Goal: Task Accomplishment & Management: Manage account settings

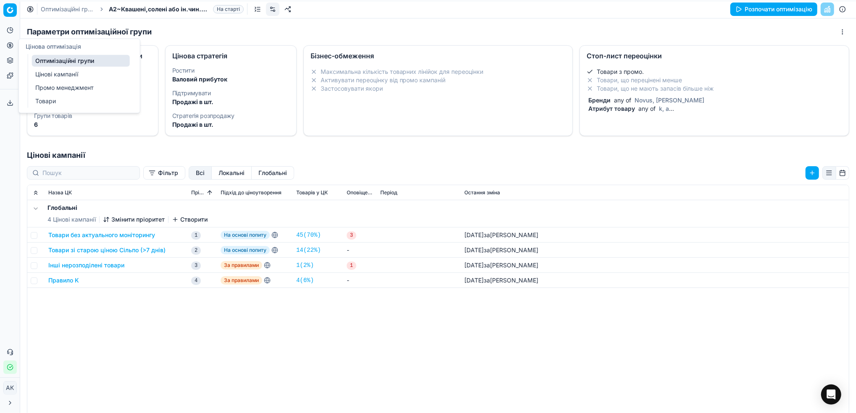
drag, startPoint x: 41, startPoint y: 62, endPoint x: 129, endPoint y: 86, distance: 91.5
click at [41, 62] on link "Оптимізаційні групи" at bounding box center [81, 61] width 98 height 12
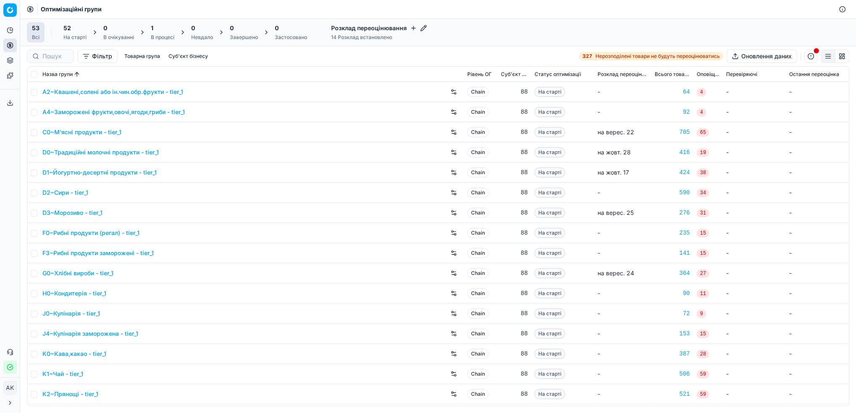
click at [164, 32] on div "1 В процесі" at bounding box center [163, 32] width 24 height 17
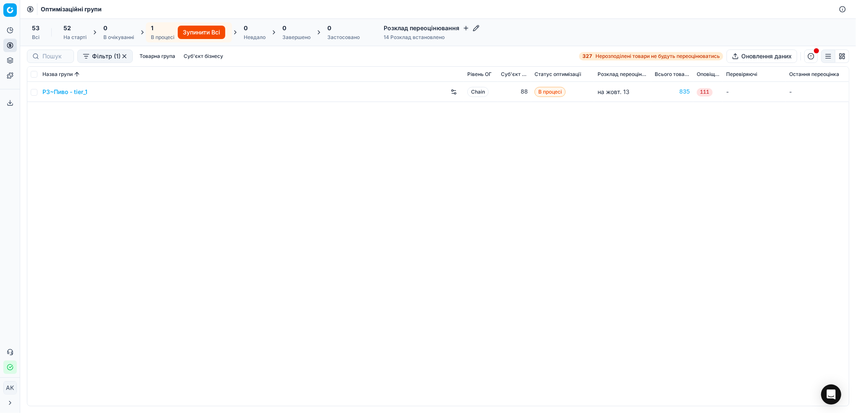
click at [68, 36] on div "На старті" at bounding box center [74, 37] width 23 height 7
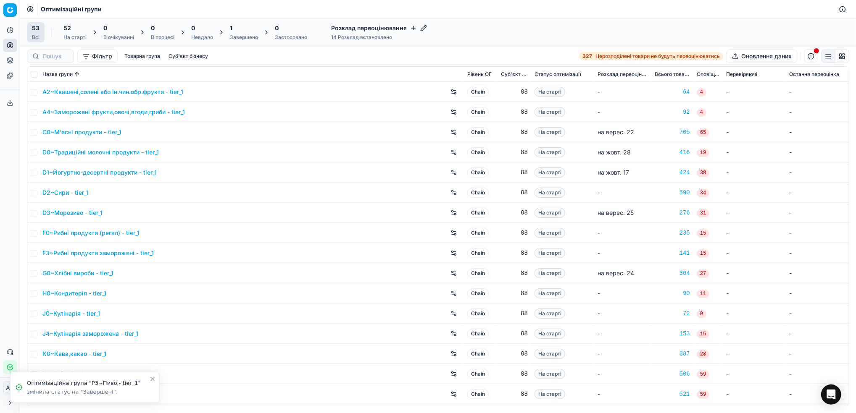
click at [242, 32] on div "1 Завершено" at bounding box center [244, 32] width 28 height 17
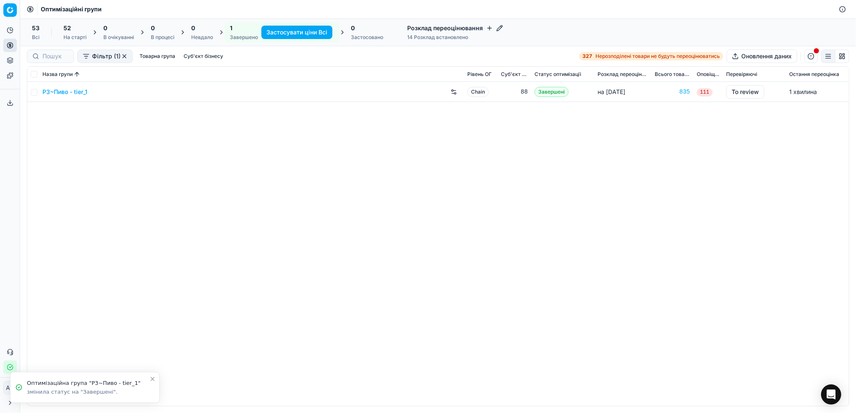
click at [59, 93] on link "P3~Пиво - tier_1" at bounding box center [64, 92] width 45 height 8
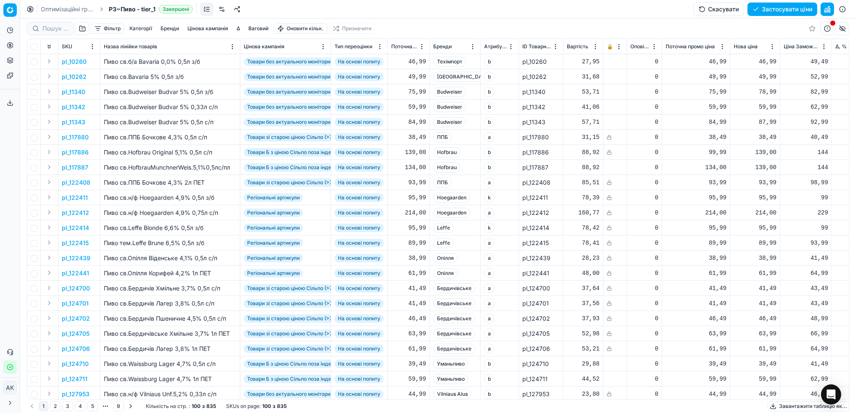
click at [721, 10] on button "Скасувати" at bounding box center [718, 9] width 51 height 13
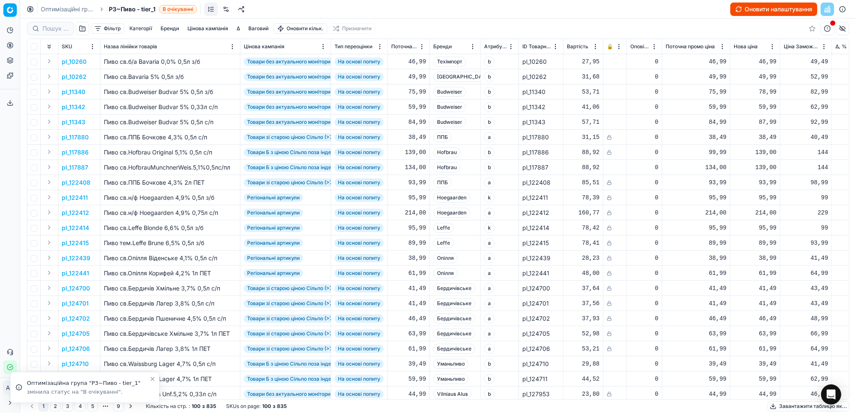
click at [777, 9] on button "Оновити налаштування" at bounding box center [773, 9] width 87 height 13
click at [57, 9] on link "Оптимізаційні групи" at bounding box center [68, 9] width 54 height 8
